Goal: Navigation & Orientation: Find specific page/section

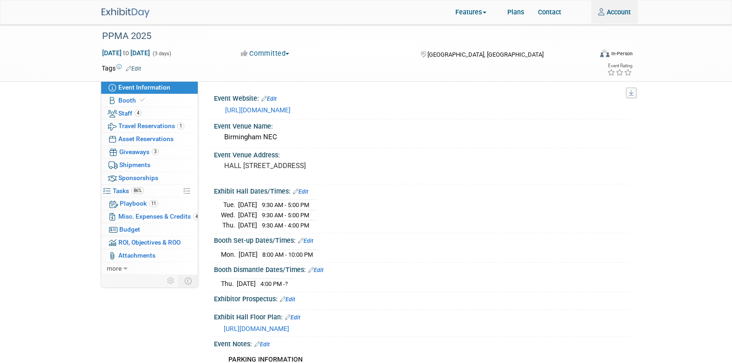
scroll to position [242, 0]
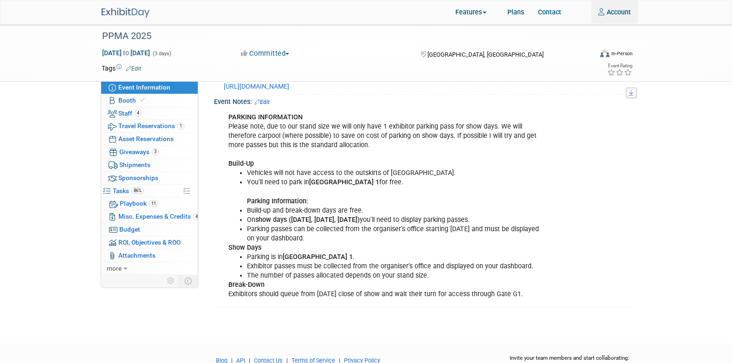
type input "wmorse@thames-side.co.uk"
drag, startPoint x: 0, startPoint y: 0, endPoint x: 122, endPoint y: 100, distance: 157.7
click at [122, 100] on span "Booth" at bounding box center [132, 100] width 28 height 7
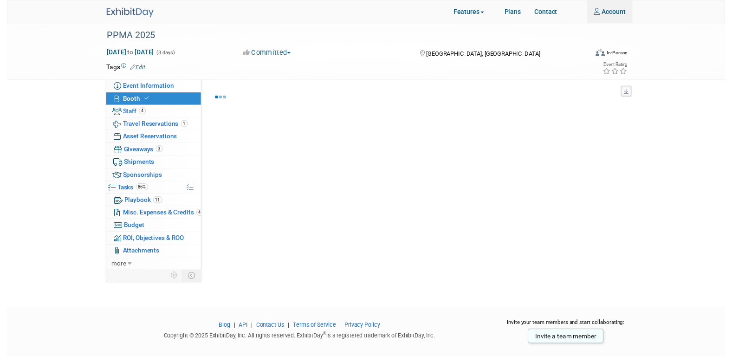
scroll to position [0, 0]
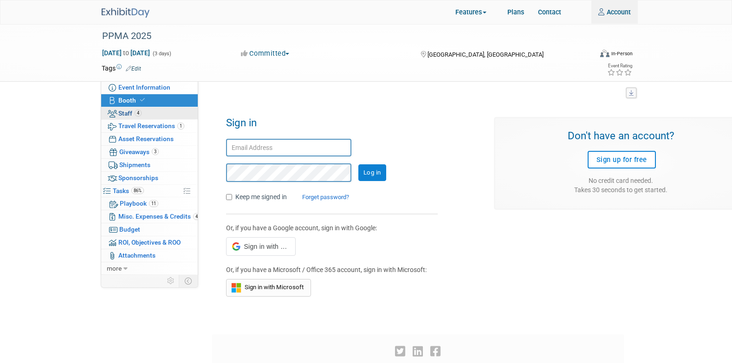
type input "wmorse@thames-side.co.uk"
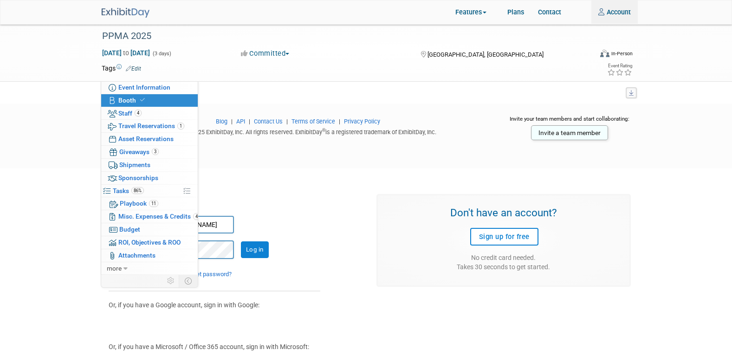
scroll to position [345, 0]
click at [259, 250] on input "Log in" at bounding box center [255, 249] width 28 height 17
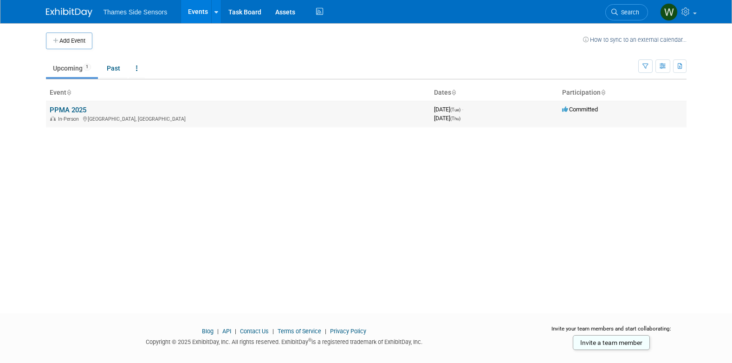
click at [64, 109] on link "PPMA 2025" at bounding box center [68, 110] width 37 height 8
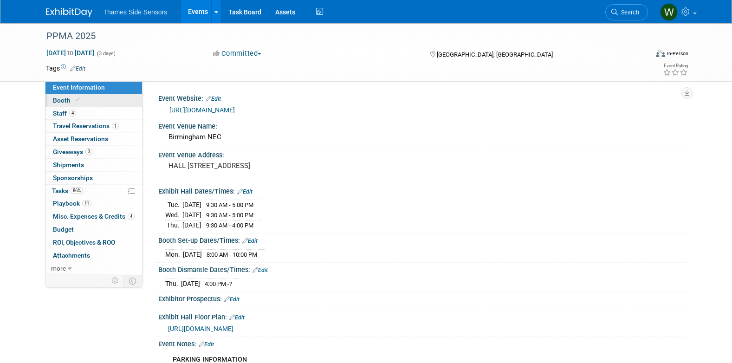
click at [57, 102] on span "Booth" at bounding box center [67, 100] width 28 height 7
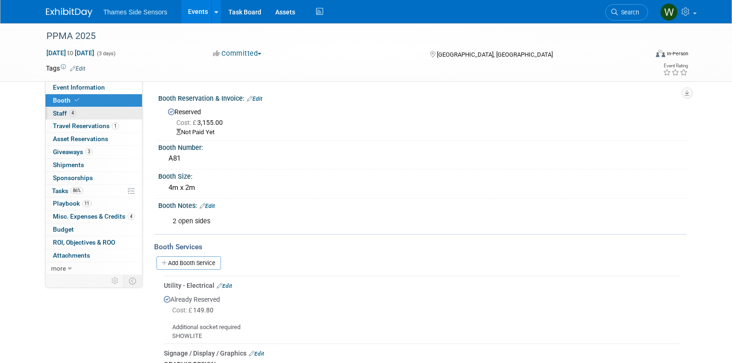
click at [85, 117] on link "4 Staff 4" at bounding box center [94, 113] width 97 height 13
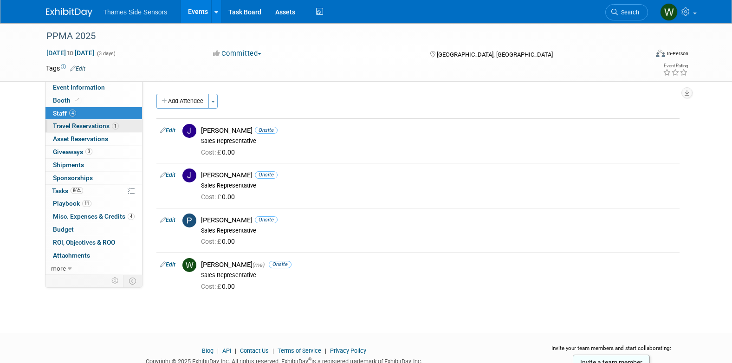
click at [83, 125] on span "Travel Reservations 1" at bounding box center [86, 125] width 66 height 7
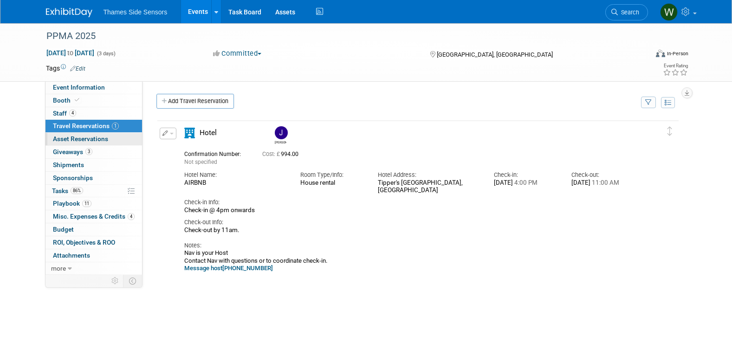
click at [79, 137] on span "Asset Reservations 0" at bounding box center [80, 138] width 55 height 7
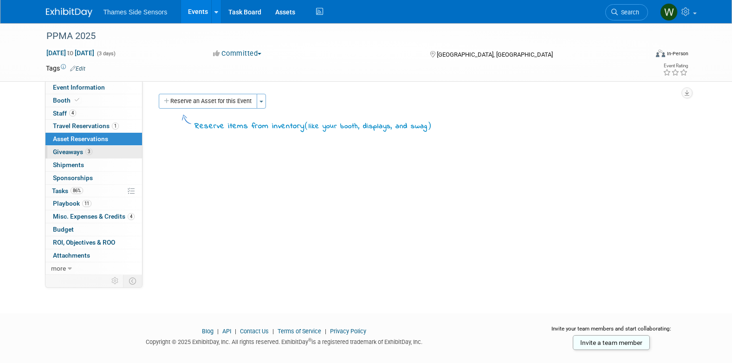
click at [75, 155] on span "Giveaways 3" at bounding box center [72, 151] width 39 height 7
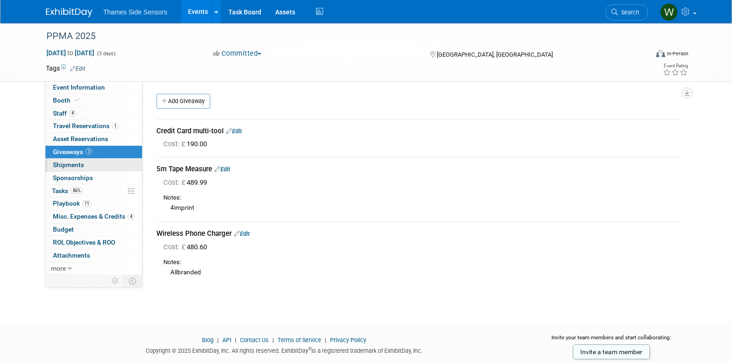
click at [73, 166] on span "Shipments 0" at bounding box center [68, 164] width 31 height 7
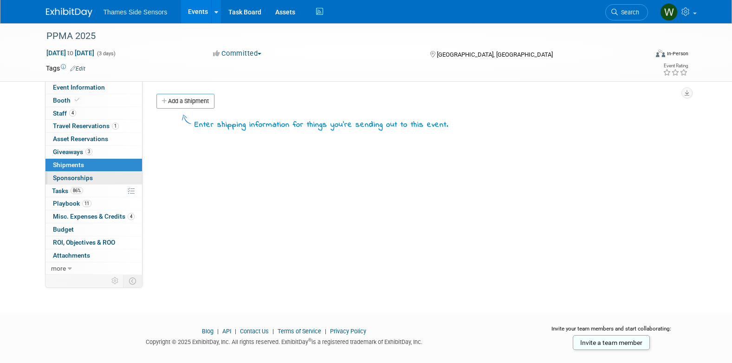
click at [72, 177] on span "Sponsorships 0" at bounding box center [73, 177] width 40 height 7
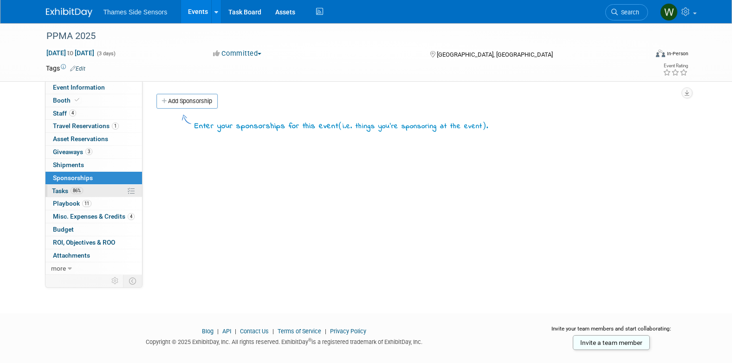
click at [65, 190] on span "Tasks 86%" at bounding box center [67, 190] width 31 height 7
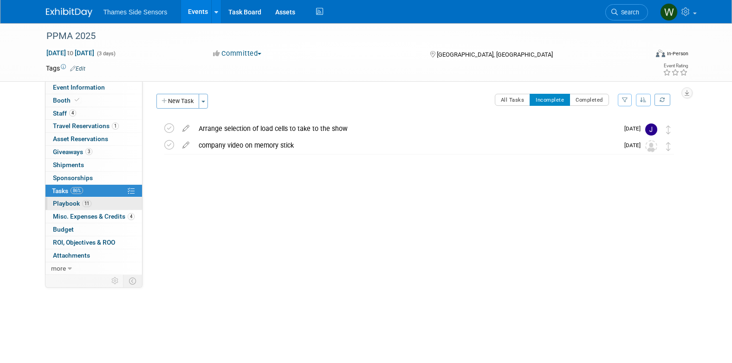
click at [58, 202] on span "Playbook 11" at bounding box center [72, 203] width 39 height 7
